Goal: Transaction & Acquisition: Purchase product/service

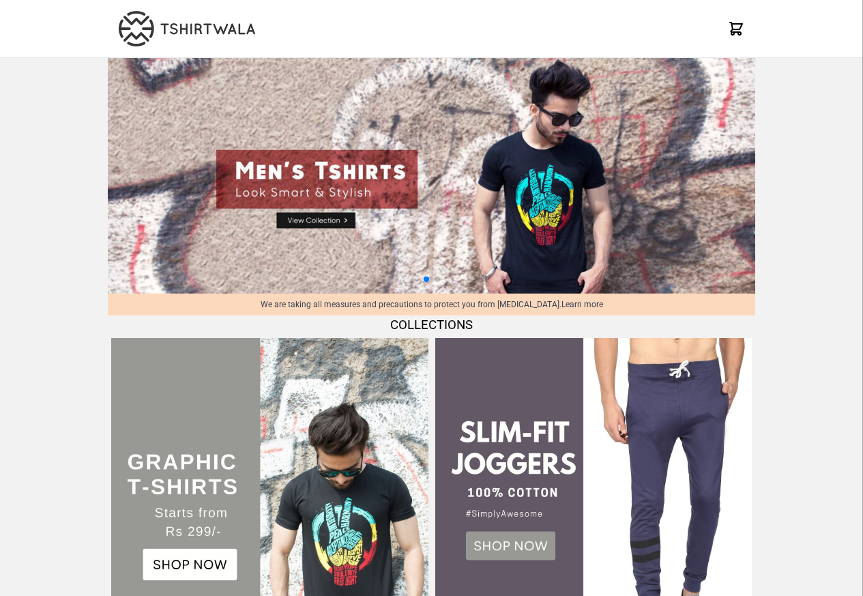
click at [314, 210] on img at bounding box center [432, 175] width 648 height 235
select select "*********"
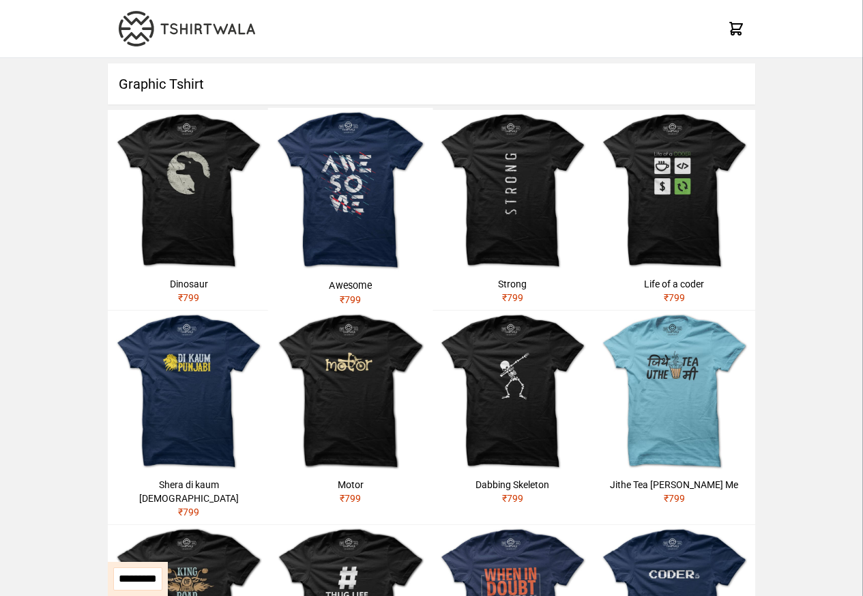
click at [141, 85] on h1 "Graphic Tshirt" at bounding box center [432, 83] width 648 height 41
